Goal: Information Seeking & Learning: Check status

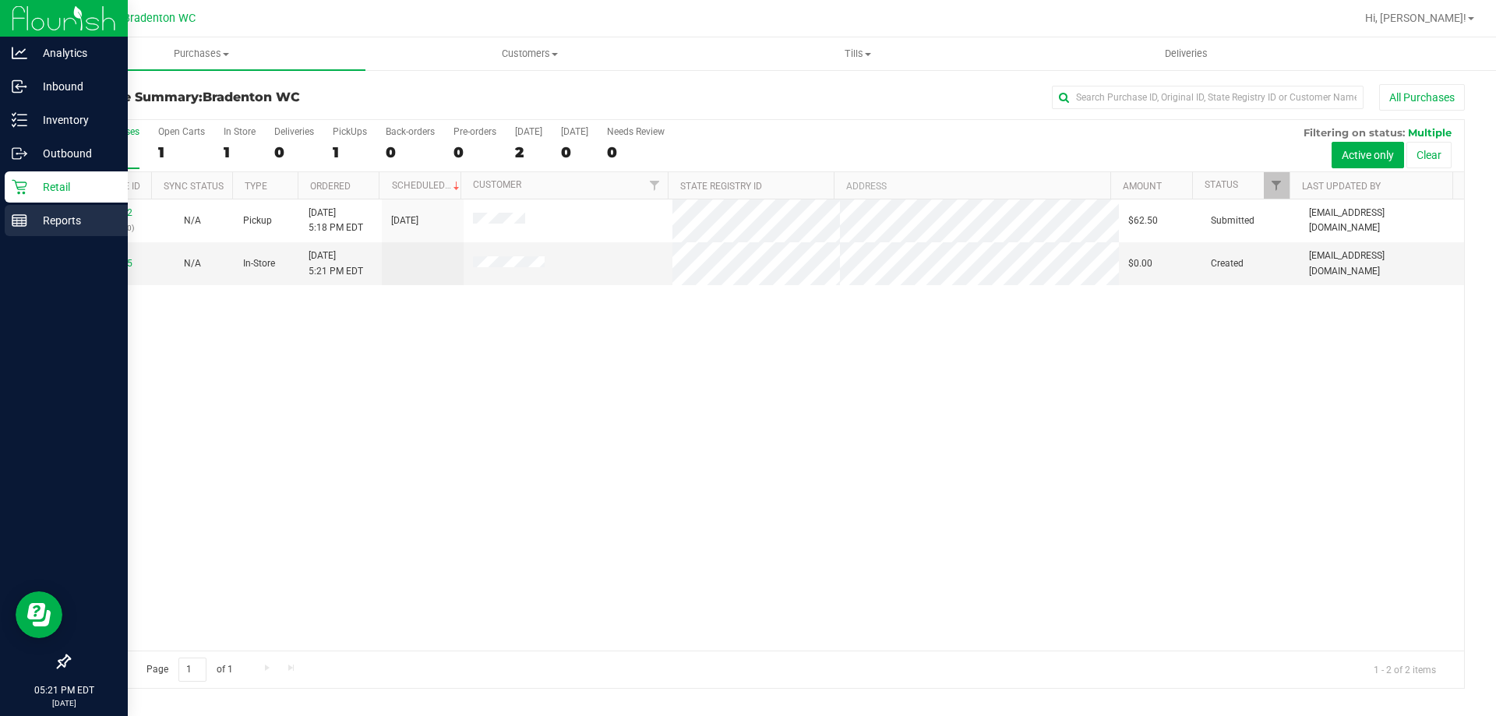
click at [78, 226] on p "Reports" at bounding box center [73, 220] width 93 height 19
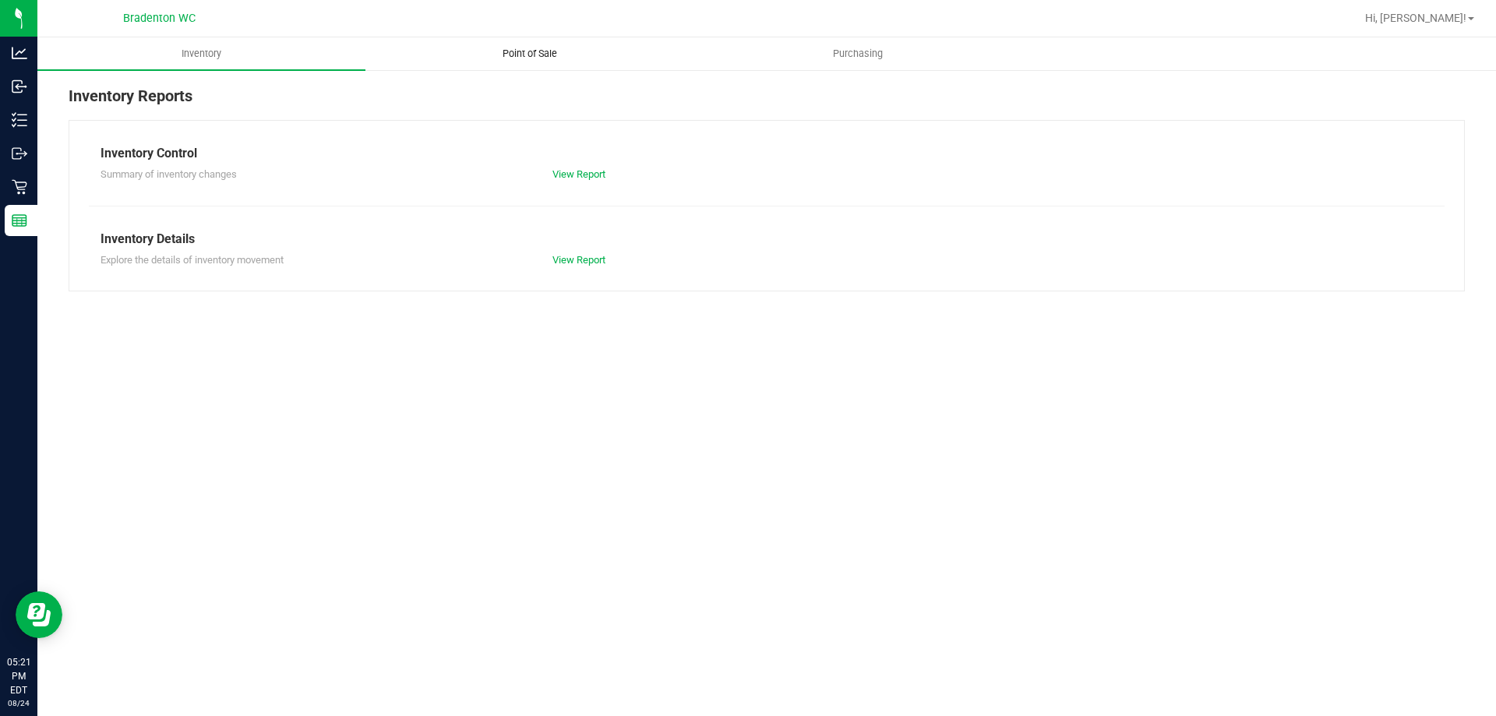
click at [534, 48] on span "Point of Sale" at bounding box center [529, 54] width 97 height 14
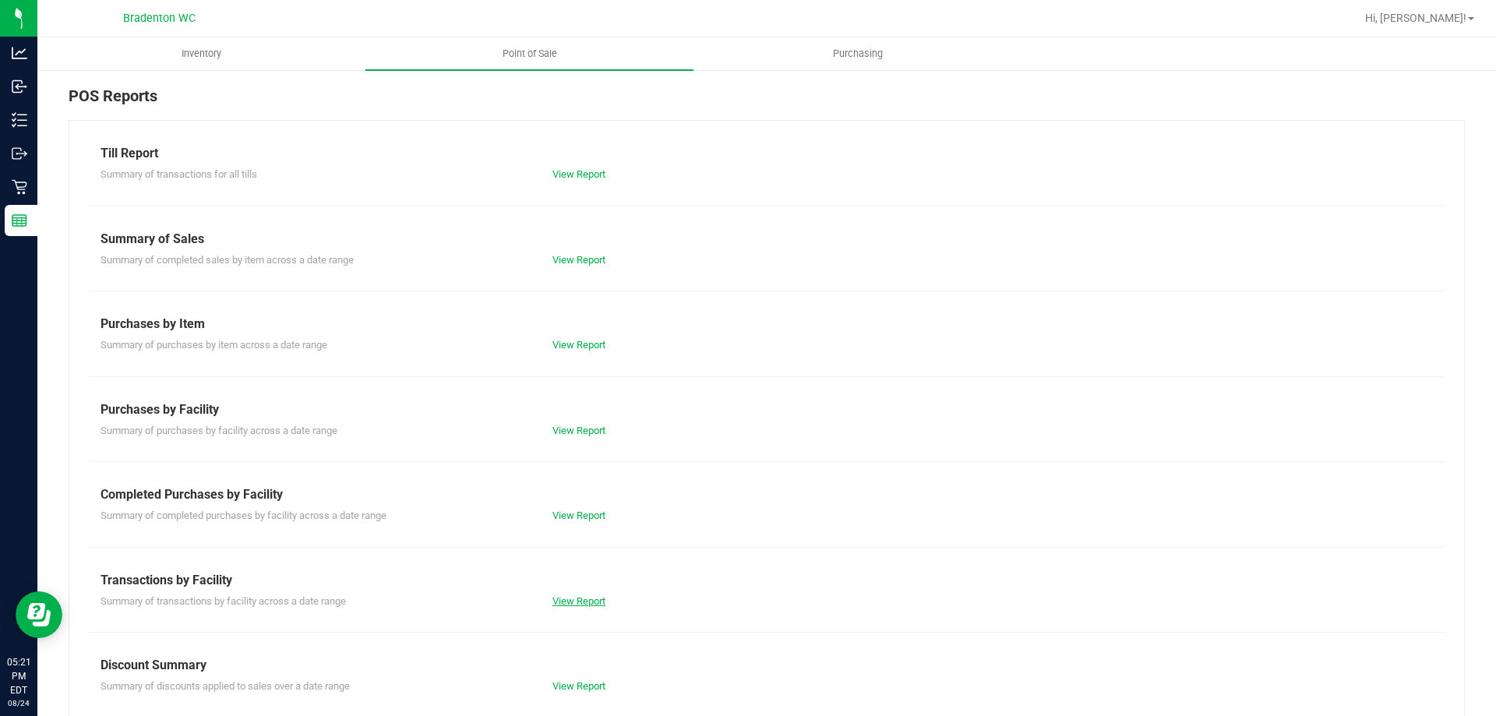
click at [568, 600] on link "View Report" at bounding box center [578, 601] width 53 height 12
